Goal: Use online tool/utility: Use online tool/utility

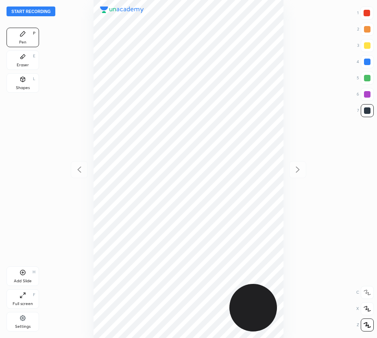
scroll to position [338, 247]
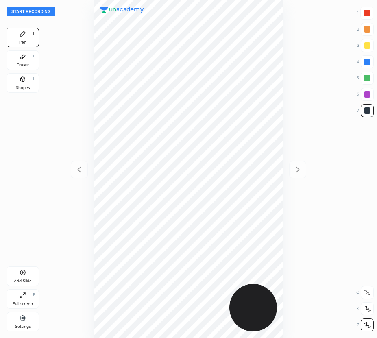
scroll to position [338, 247]
click at [29, 10] on button "Start recording" at bounding box center [31, 12] width 49 height 10
click at [366, 13] on div at bounding box center [367, 13] width 7 height 7
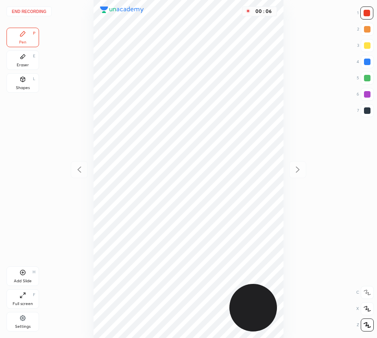
click at [370, 112] on div at bounding box center [367, 110] width 7 height 7
click at [366, 92] on div at bounding box center [367, 94] width 7 height 7
drag, startPoint x: 367, startPoint y: 114, endPoint x: 284, endPoint y: 183, distance: 107.5
click at [366, 114] on div at bounding box center [367, 110] width 13 height 13
click at [33, 11] on button "End recording" at bounding box center [29, 12] width 45 height 10
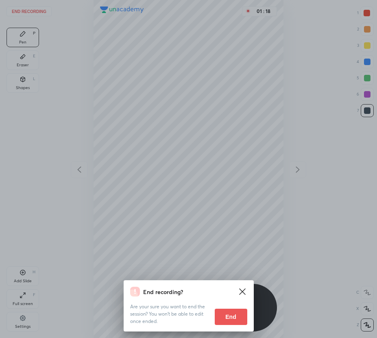
drag, startPoint x: 238, startPoint y: 317, endPoint x: 116, endPoint y: 305, distance: 122.3
click at [238, 317] on button "End" at bounding box center [231, 317] width 33 height 16
